Goal: Find specific page/section: Find specific page/section

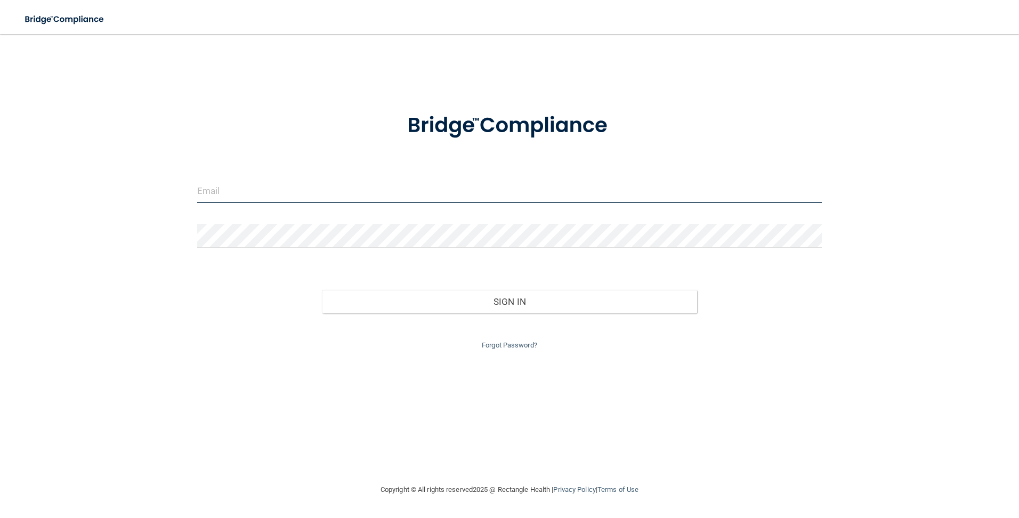
click at [559, 188] on input "email" at bounding box center [509, 191] width 625 height 24
type input "[PERSON_NAME][EMAIL_ADDRESS][PERSON_NAME][DOMAIN_NAME]"
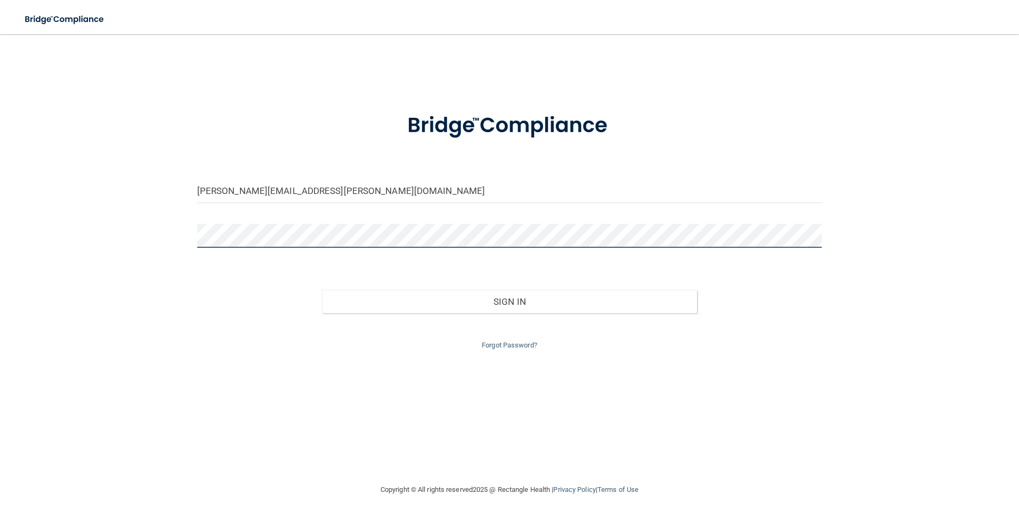
click at [322, 290] on button "Sign In" at bounding box center [509, 301] width 375 height 23
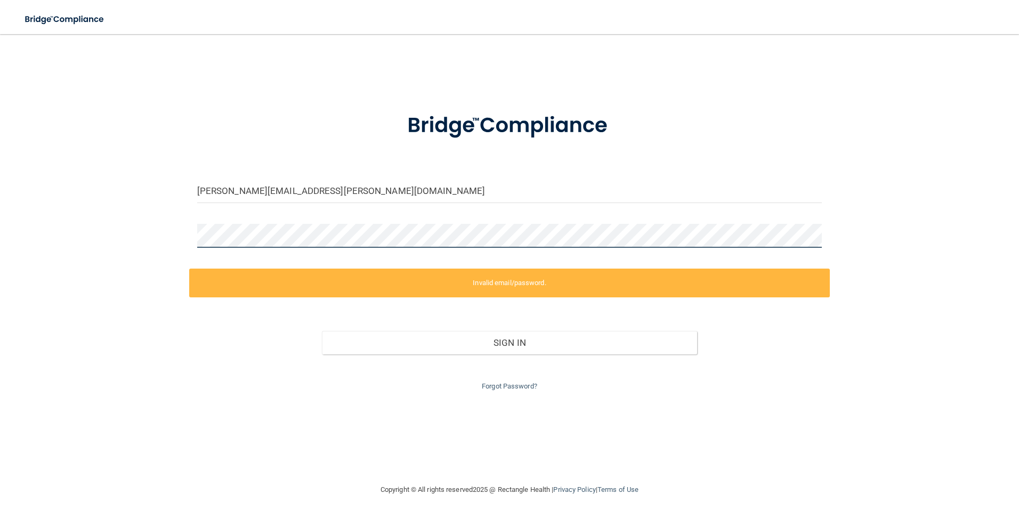
click at [180, 245] on div "[PERSON_NAME][EMAIL_ADDRESS][PERSON_NAME][DOMAIN_NAME] Invalid email/password. …" at bounding box center [509, 259] width 976 height 428
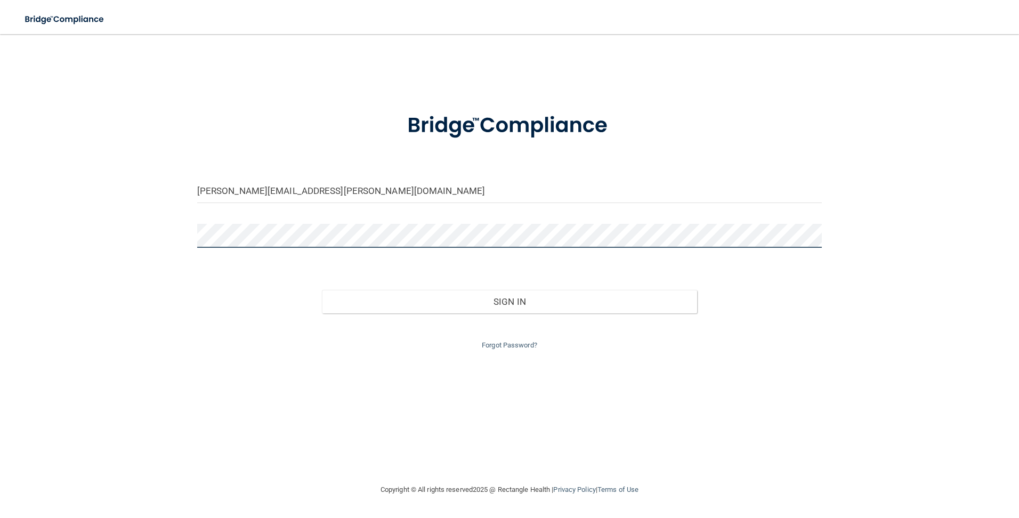
click at [322, 290] on button "Sign In" at bounding box center [509, 301] width 375 height 23
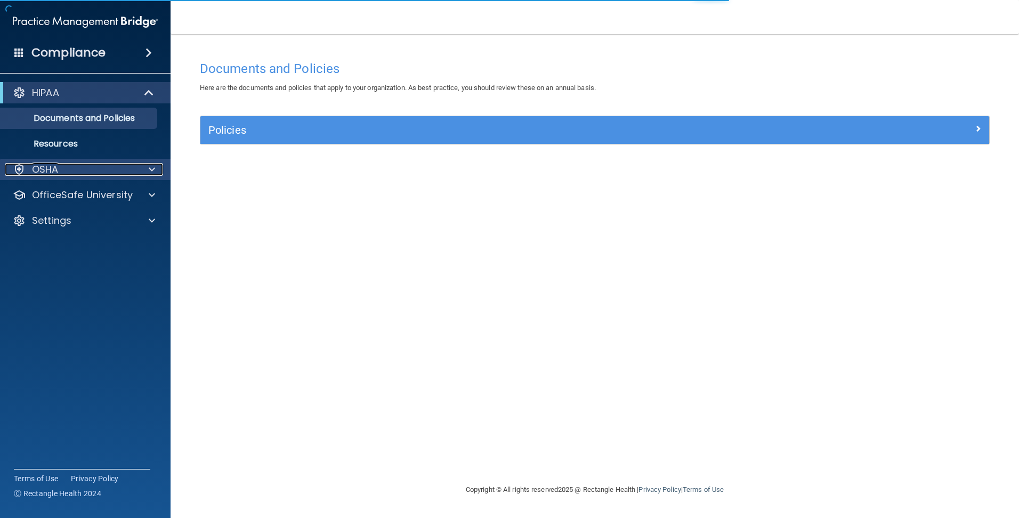
click at [64, 170] on div "OSHA" at bounding box center [71, 169] width 132 height 13
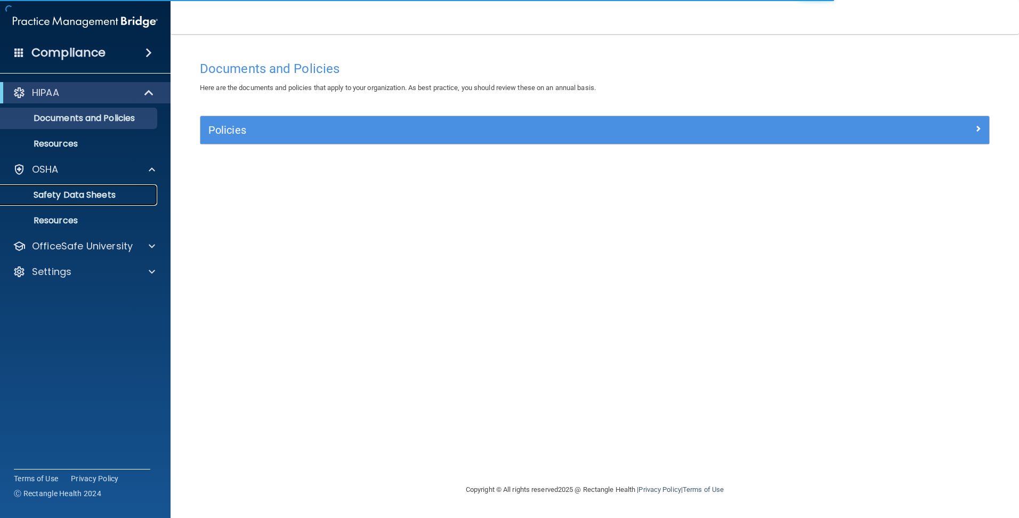
click at [64, 190] on p "Safety Data Sheets" at bounding box center [79, 195] width 145 height 11
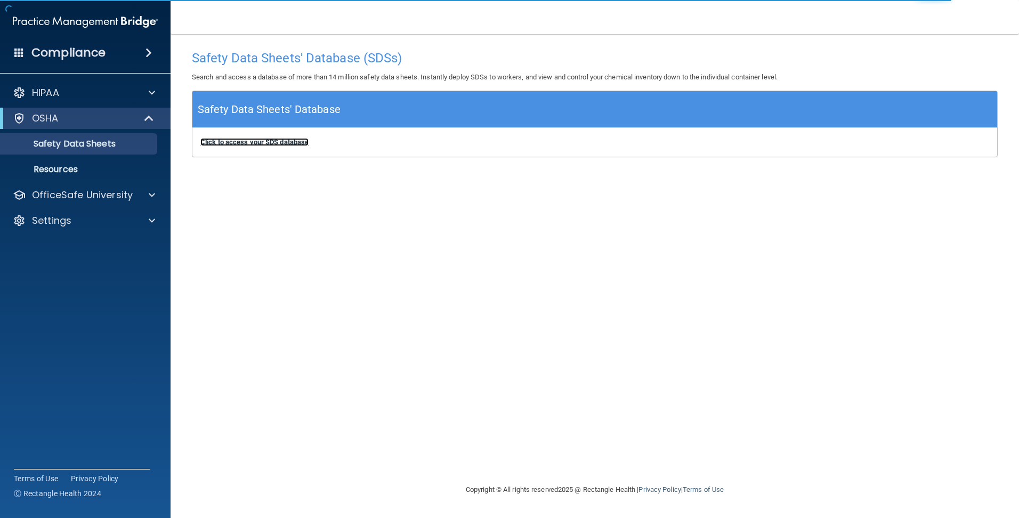
click at [268, 142] on b "Click to access your SDS database" at bounding box center [254, 142] width 108 height 8
